Goal: Task Accomplishment & Management: Complete application form

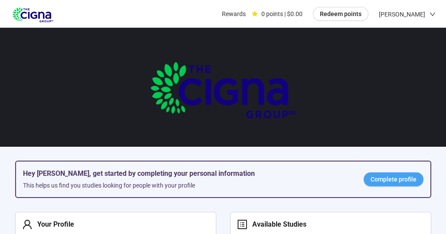
click at [406, 176] on span "Complete profile" at bounding box center [394, 179] width 46 height 10
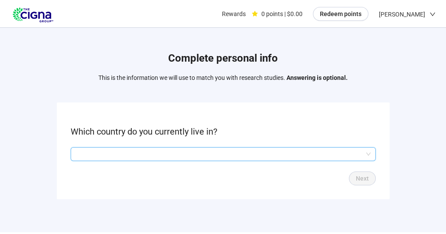
click at [368, 155] on input "search" at bounding box center [223, 153] width 295 height 13
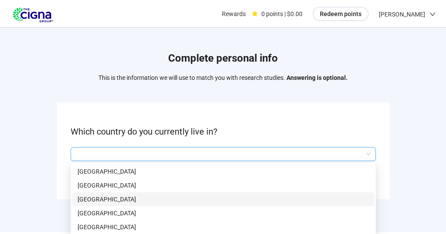
scroll to position [27, 0]
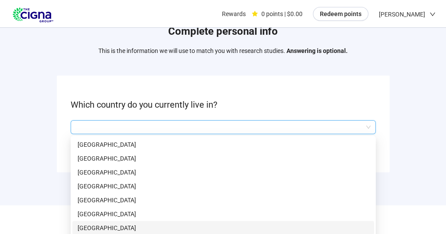
click at [96, 226] on p "[GEOGRAPHIC_DATA]" at bounding box center [223, 228] width 291 height 10
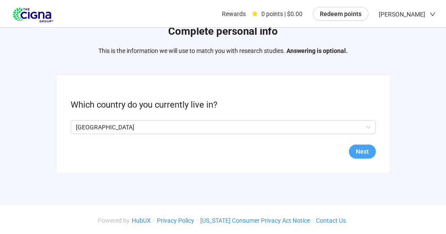
click at [369, 148] on button "Next" at bounding box center [362, 151] width 27 height 14
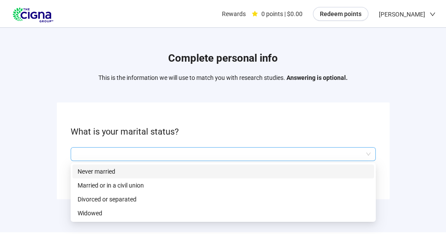
click at [372, 154] on div at bounding box center [223, 154] width 305 height 14
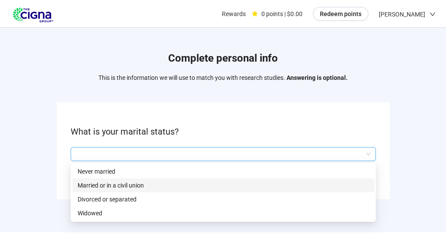
click at [136, 180] on p "Married or in a civil union" at bounding box center [223, 185] width 291 height 10
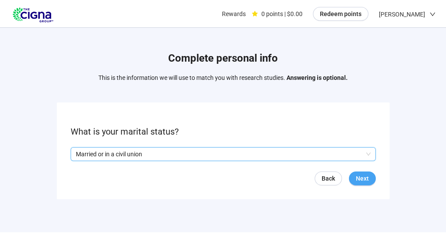
click at [363, 178] on span "Next" at bounding box center [362, 178] width 13 height 10
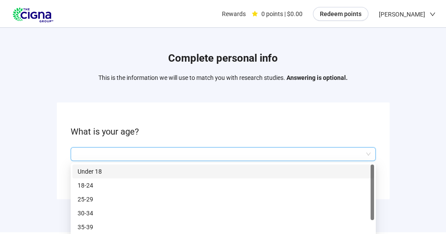
click at [88, 150] on input "search" at bounding box center [223, 153] width 295 height 13
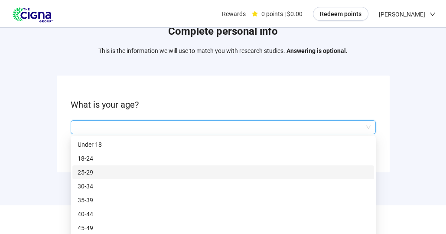
scroll to position [42, 0]
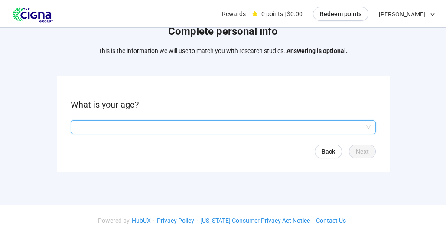
click at [101, 121] on input "search" at bounding box center [223, 127] width 295 height 13
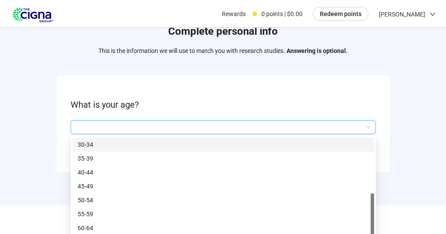
click at [369, 125] on input "search" at bounding box center [223, 127] width 295 height 13
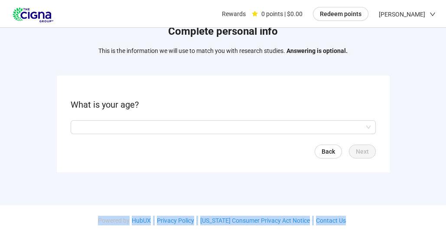
drag, startPoint x: 374, startPoint y: 201, endPoint x: 372, endPoint y: 211, distance: 10.2
click at [372, 211] on div "Complete personal info This is the information we will use to match you with re…" at bounding box center [223, 94] width 446 height 242
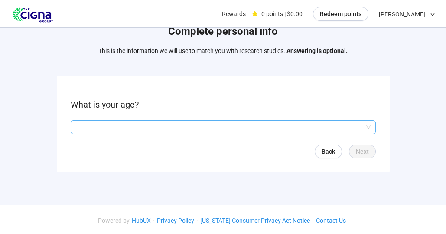
click at [369, 128] on input "search" at bounding box center [223, 127] width 295 height 13
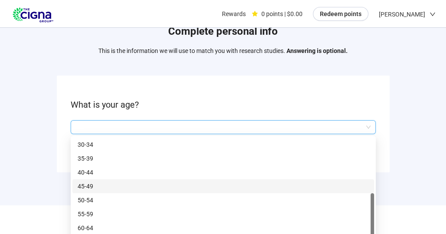
click at [167, 130] on input "search" at bounding box center [223, 127] width 295 height 13
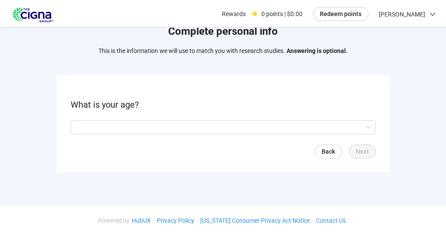
click at [416, 167] on div "Complete personal info This is the information we will use to match you with re…" at bounding box center [223, 100] width 446 height 199
click at [331, 151] on span "Back" at bounding box center [328, 152] width 13 height 10
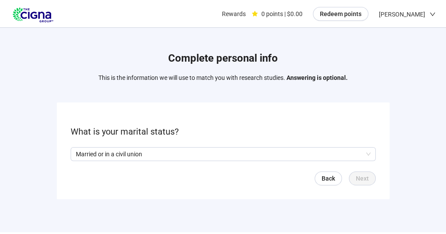
scroll to position [27, 0]
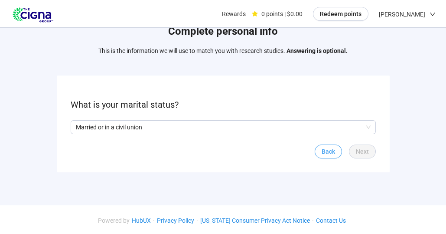
click at [330, 151] on span "Back" at bounding box center [328, 152] width 13 height 10
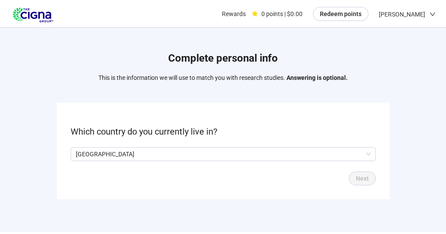
click at [300, 75] on strong "Answering is optional." at bounding box center [317, 77] width 61 height 7
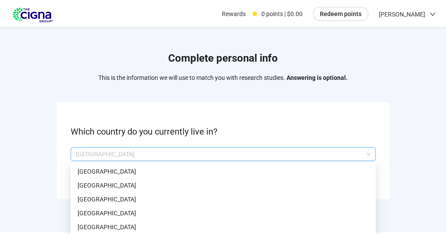
click at [366, 152] on span "[GEOGRAPHIC_DATA]" at bounding box center [223, 153] width 295 height 13
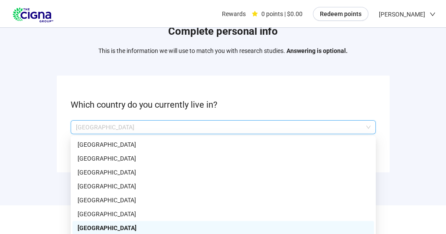
click at [101, 225] on p "[GEOGRAPHIC_DATA]" at bounding box center [223, 228] width 291 height 10
